Goal: Transaction & Acquisition: Purchase product/service

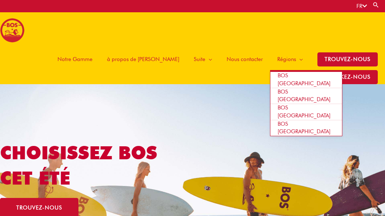
click at [278, 105] on span "BOS [GEOGRAPHIC_DATA]" at bounding box center [304, 112] width 53 height 14
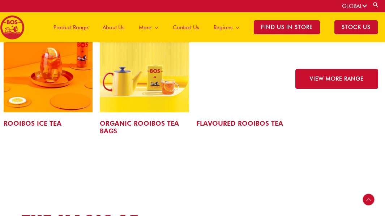
scroll to position [1167, 0]
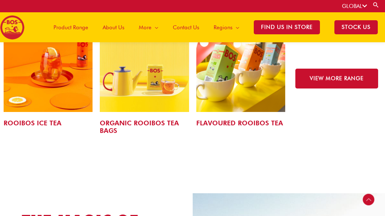
click at [142, 122] on link "ORGANIC ROOIBOS TEA BAGS" at bounding box center [139, 127] width 79 height 16
click at [229, 105] on img at bounding box center [241, 67] width 89 height 89
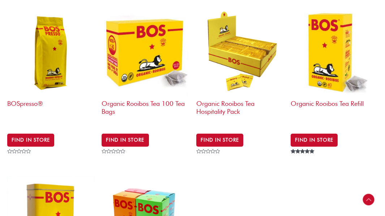
scroll to position [290, 0]
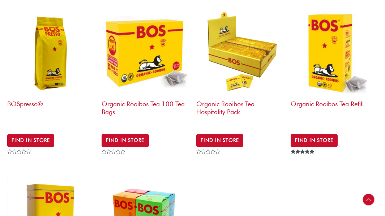
click at [25, 97] on h2 "BOSpresso®" at bounding box center [50, 111] width 87 height 28
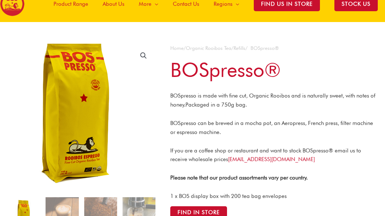
scroll to position [26, 0]
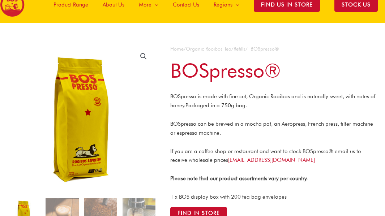
click at [246, 48] on link "Refills" at bounding box center [240, 49] width 12 height 6
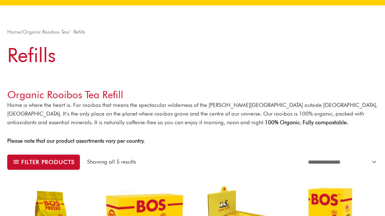
scroll to position [40, 0]
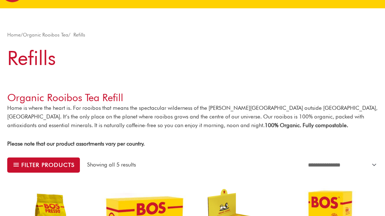
click at [59, 33] on link "Organic Rooibos Tea" at bounding box center [46, 35] width 46 height 6
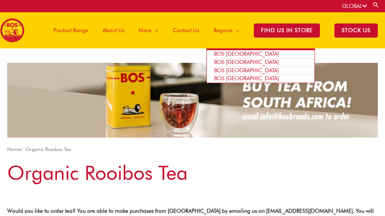
click at [239, 62] on span "BOS [GEOGRAPHIC_DATA]" at bounding box center [246, 62] width 65 height 7
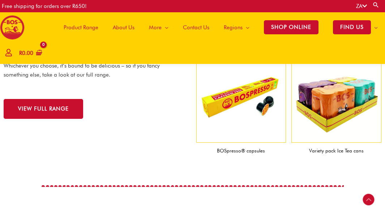
scroll to position [815, 0]
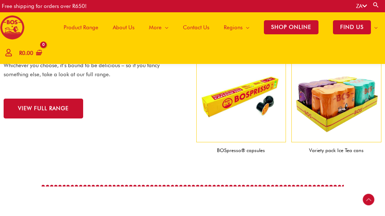
click at [240, 108] on img at bounding box center [242, 97] width 90 height 90
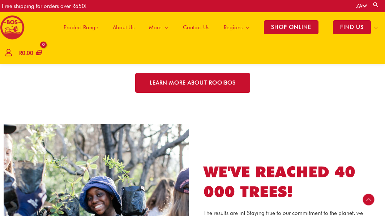
scroll to position [1026, 0]
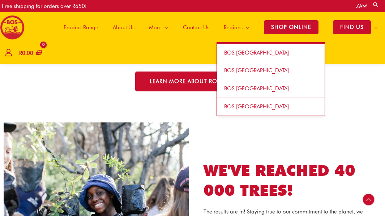
click at [239, 26] on span "Regions" at bounding box center [233, 28] width 19 height 22
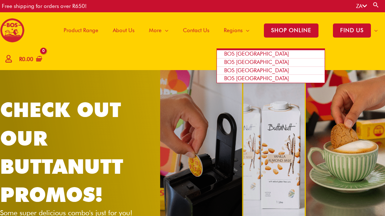
click at [244, 80] on span "BOS [GEOGRAPHIC_DATA]" at bounding box center [256, 78] width 65 height 7
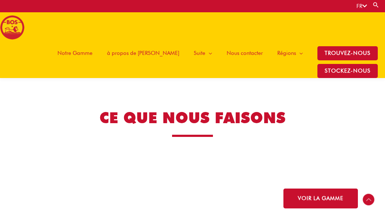
scroll to position [1103, 0]
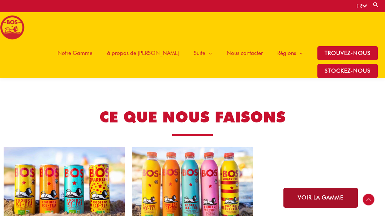
click at [308, 197] on span "VOIR LA GAMME" at bounding box center [321, 197] width 46 height 5
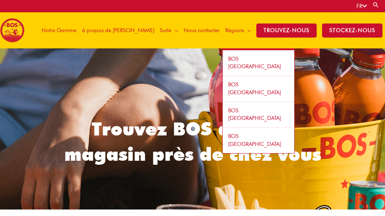
click at [244, 55] on link "BOS [GEOGRAPHIC_DATA]" at bounding box center [259, 63] width 72 height 26
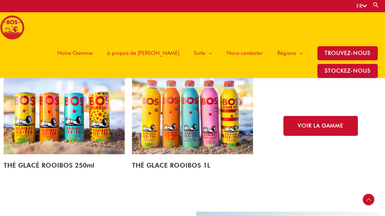
scroll to position [1172, 0]
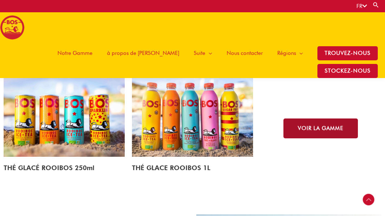
click at [317, 132] on link "VOIR LA GAMME" at bounding box center [321, 129] width 75 height 20
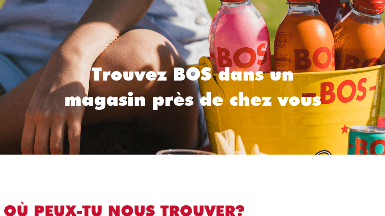
scroll to position [55, 0]
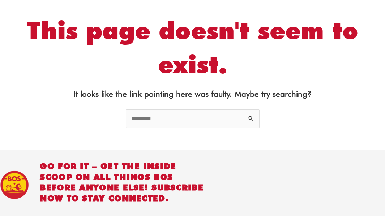
scroll to position [57, 0]
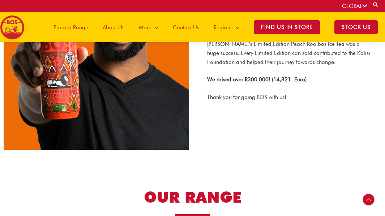
scroll to position [917, 0]
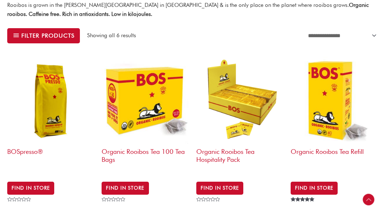
scroll to position [250, 0]
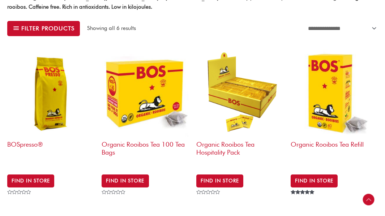
click at [32, 122] on img at bounding box center [50, 93] width 87 height 87
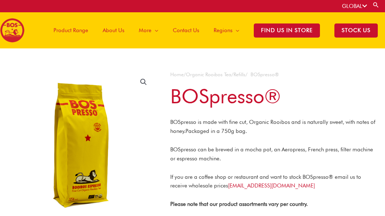
click at [358, 9] on link "GLOBAL" at bounding box center [354, 6] width 25 height 7
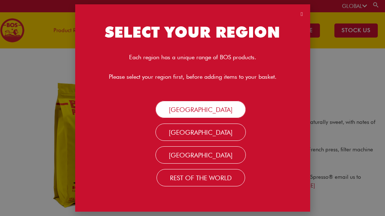
click at [199, 107] on link "[GEOGRAPHIC_DATA]" at bounding box center [201, 109] width 90 height 17
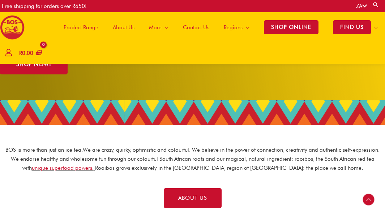
scroll to position [159, 0]
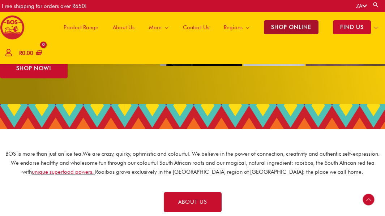
click at [287, 22] on span "SHOP ONLINE" at bounding box center [291, 27] width 55 height 14
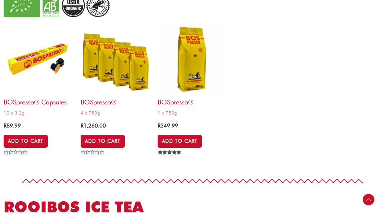
scroll to position [1194, 0]
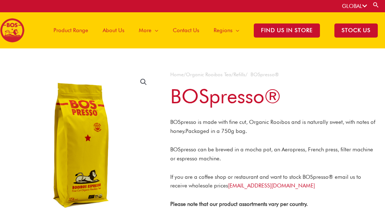
click at [246, 74] on link "Refills" at bounding box center [240, 75] width 12 height 6
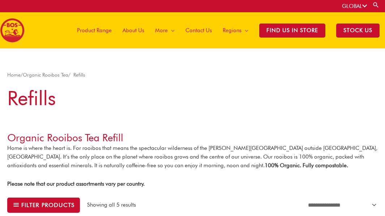
scroll to position [1, 0]
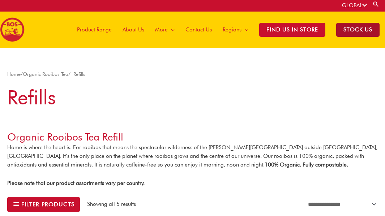
click at [363, 31] on span "STOCK US" at bounding box center [358, 30] width 43 height 14
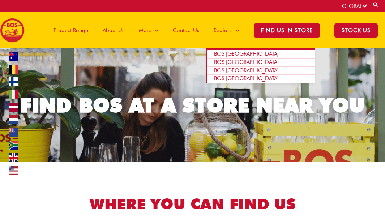
click at [237, 63] on span "BOS [GEOGRAPHIC_DATA]" at bounding box center [246, 62] width 65 height 7
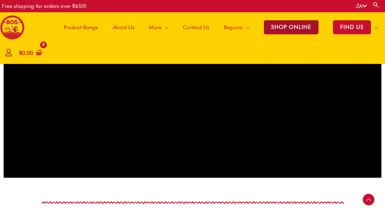
scroll to position [531, 0]
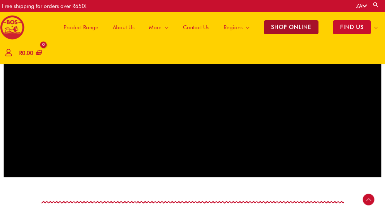
click at [284, 31] on span "SHOP ONLINE" at bounding box center [291, 27] width 55 height 14
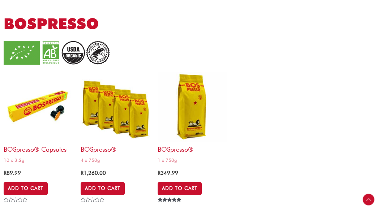
scroll to position [1146, 0]
click at [36, 154] on h2 "BOSpresso® Capsules" at bounding box center [39, 148] width 70 height 12
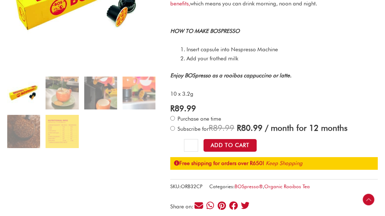
scroll to position [170, 0]
